Goal: Task Accomplishment & Management: Manage account settings

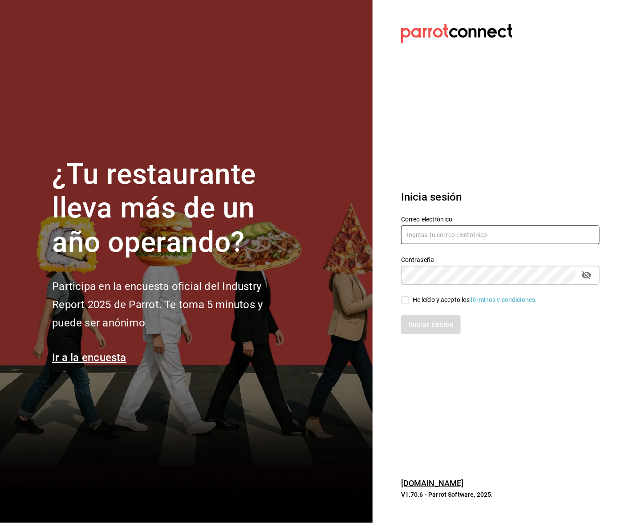
type input "[EMAIL_ADDRESS][DOMAIN_NAME]"
click at [405, 300] on input "He leído y acepto los Términos y condiciones." at bounding box center [405, 300] width 8 height 8
checkbox input "true"
click at [413, 324] on button "Iniciar sesión" at bounding box center [431, 325] width 61 height 19
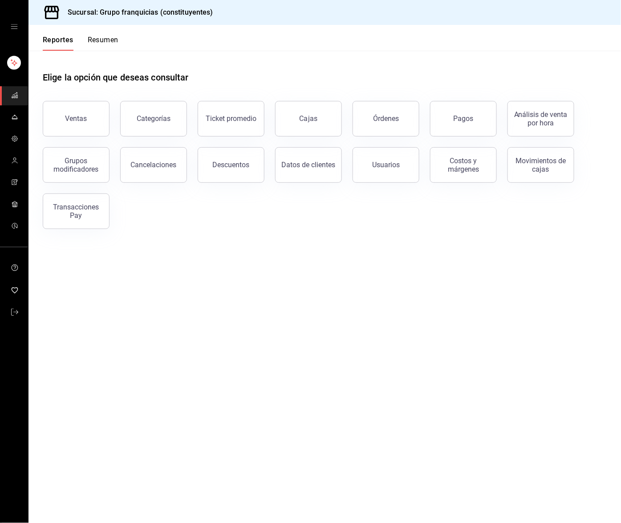
click at [101, 48] on button "Resumen" at bounding box center [103, 43] width 31 height 15
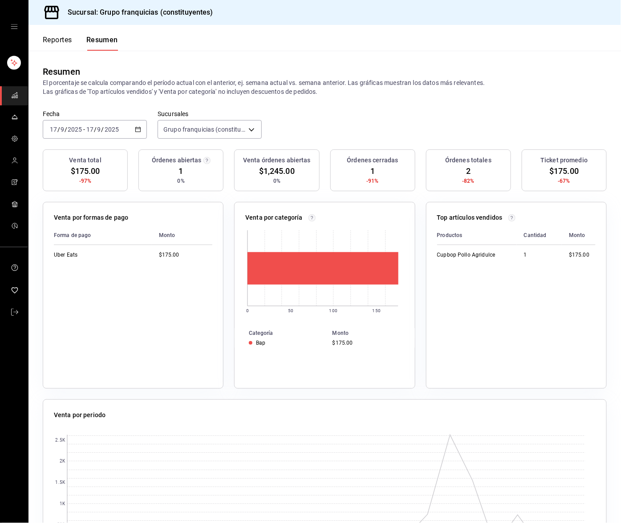
click at [62, 41] on button "Reportes" at bounding box center [57, 43] width 29 height 15
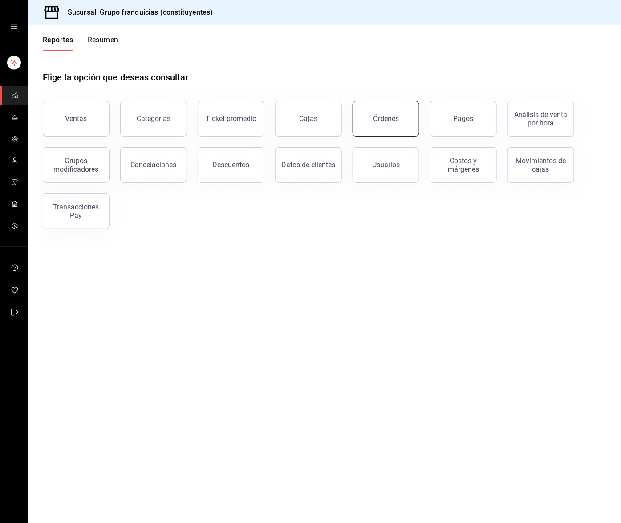
click at [364, 120] on button "Órdenes" at bounding box center [385, 119] width 67 height 36
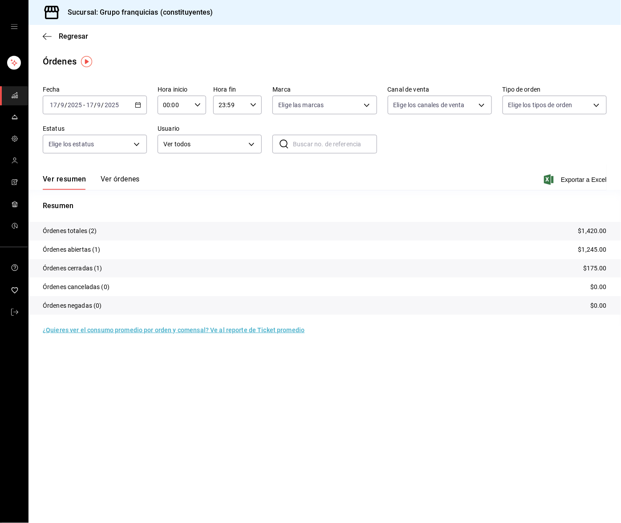
click at [121, 180] on button "Ver órdenes" at bounding box center [120, 182] width 39 height 15
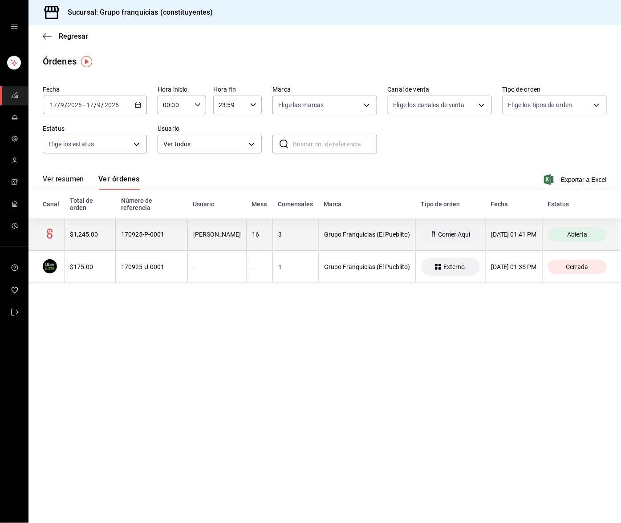
click at [128, 231] on div "170925-P-0001" at bounding box center [151, 234] width 61 height 7
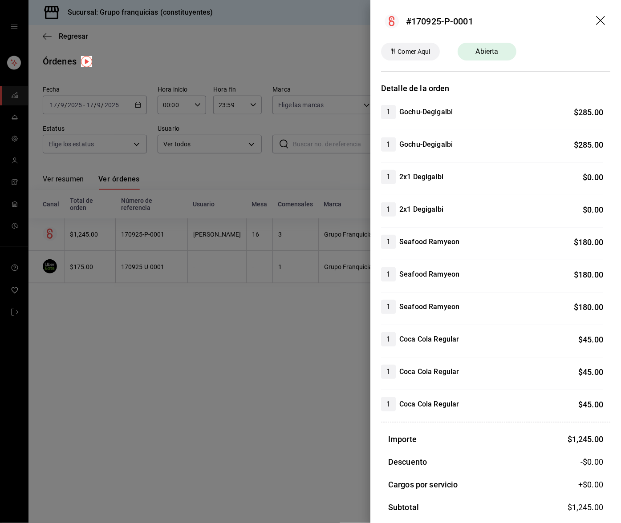
scroll to position [81, 0]
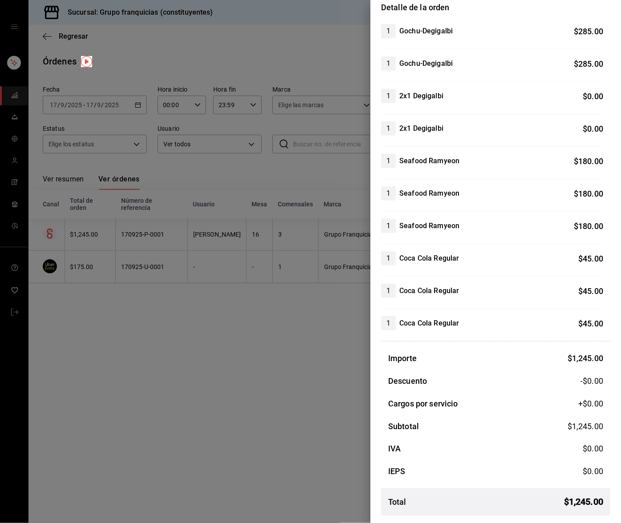
click at [202, 354] on div at bounding box center [310, 261] width 621 height 523
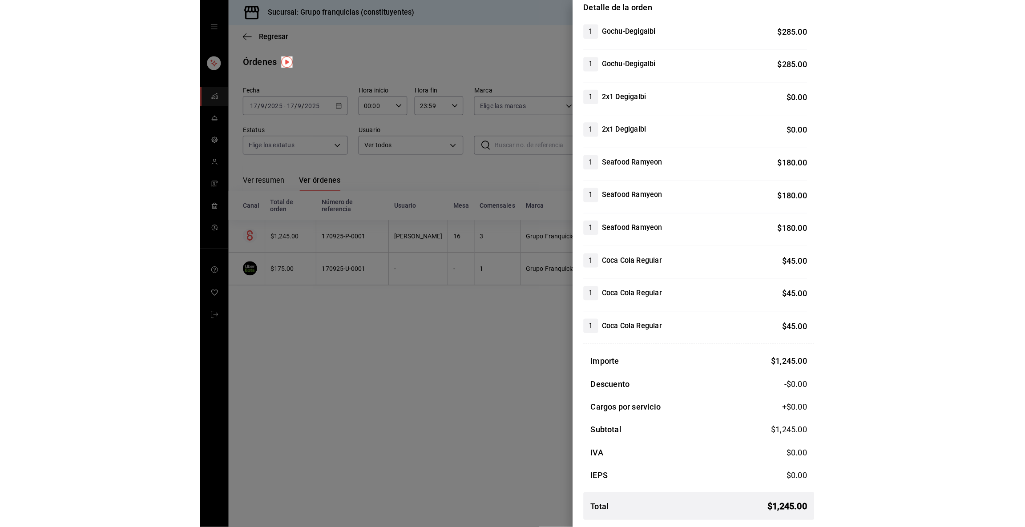
scroll to position [0, 0]
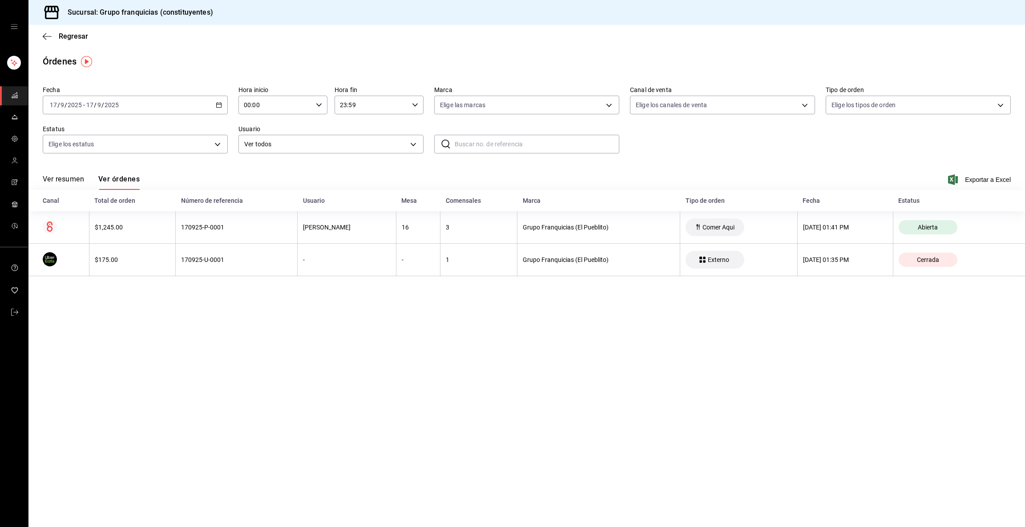
click at [620, 376] on main "Regresar Órdenes Fecha 2025-09-17 17 / 9 / 2025 - 2025-09-17 17 / 9 / 2025 Hora…" at bounding box center [526, 276] width 997 height 502
